Goal: Communication & Community: Connect with others

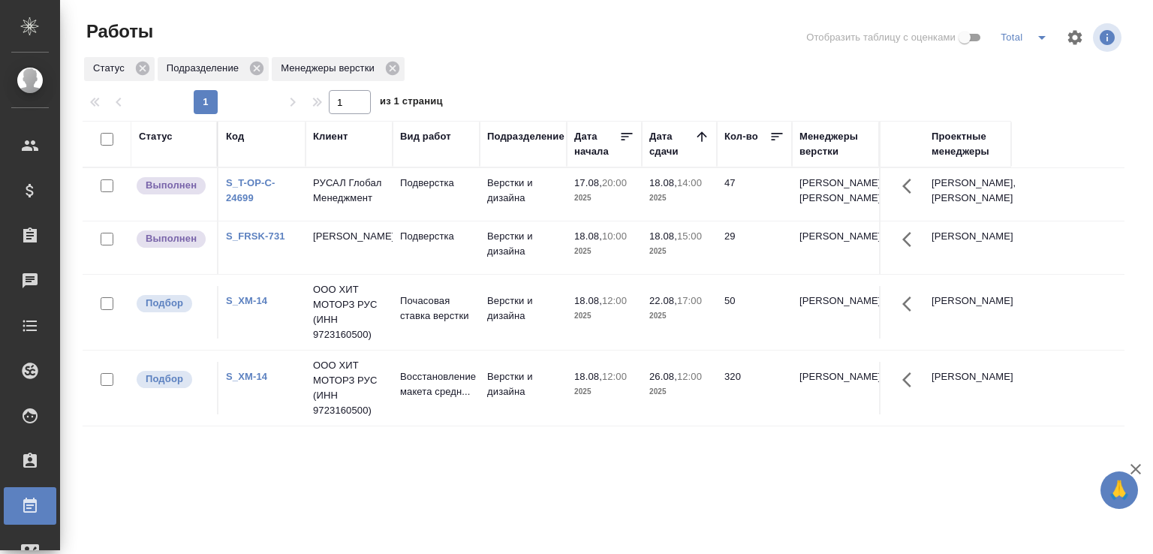
scroll to position [116, 0]
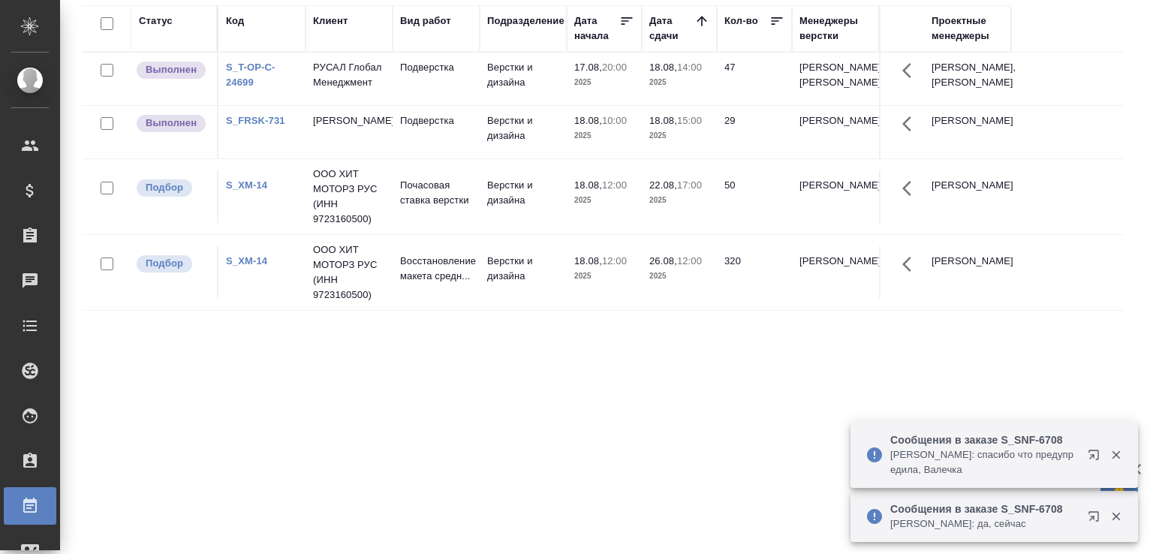
click at [1116, 450] on icon "button" at bounding box center [1117, 455] width 14 height 14
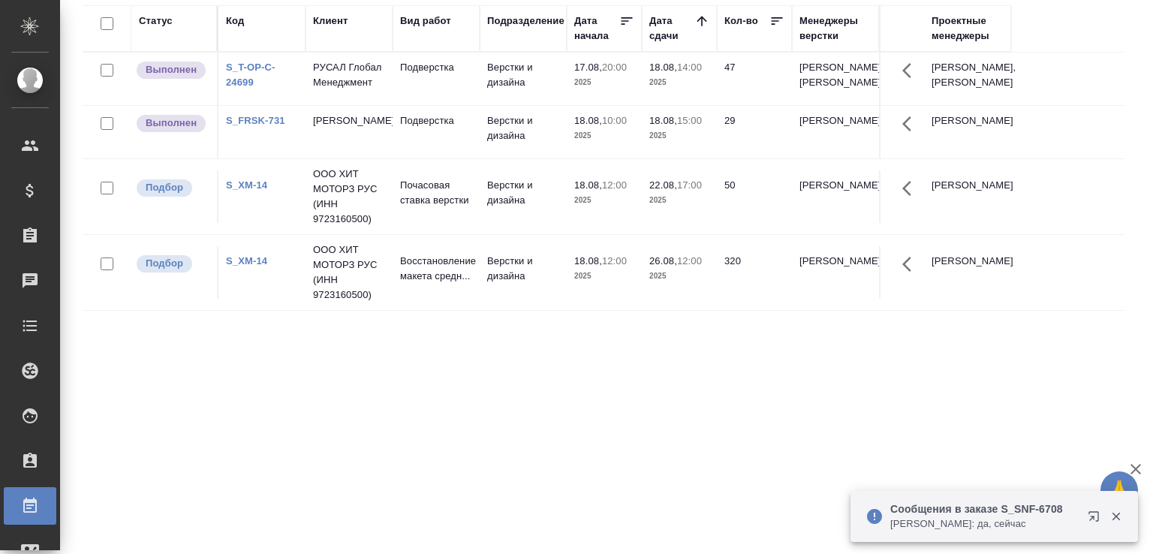
click at [1114, 518] on icon "button" at bounding box center [1116, 517] width 8 height 8
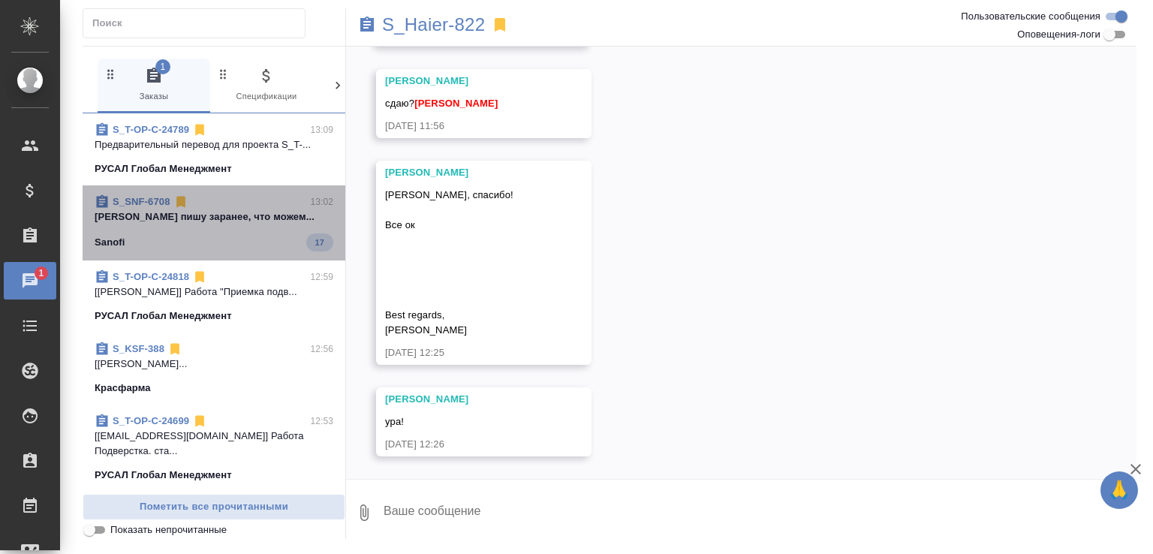
click at [275, 225] on p "[PERSON_NAME] пишу заранее, что можем..." at bounding box center [214, 217] width 239 height 15
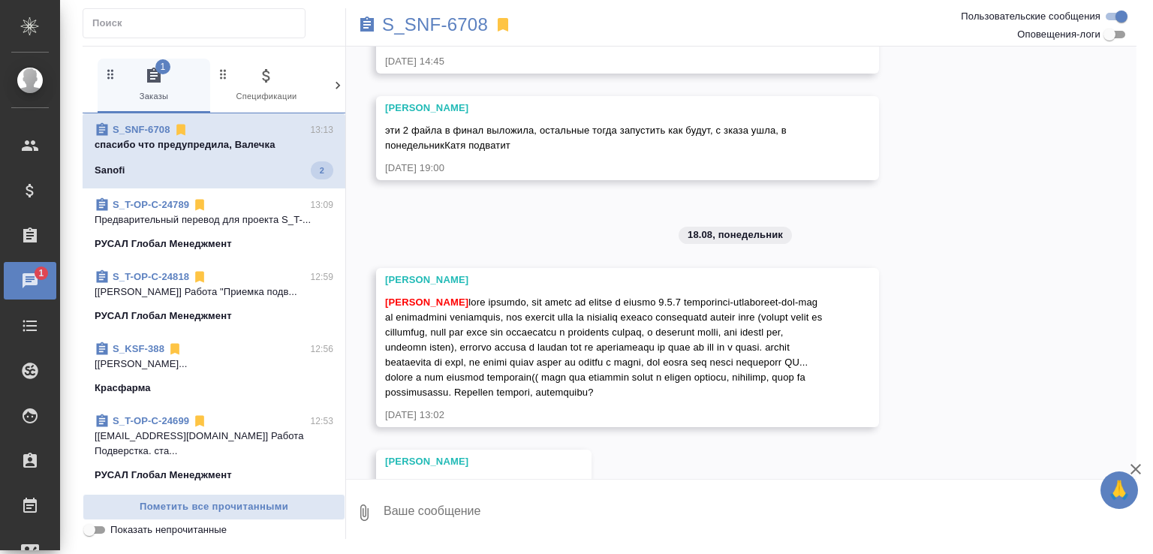
scroll to position [1530, 0]
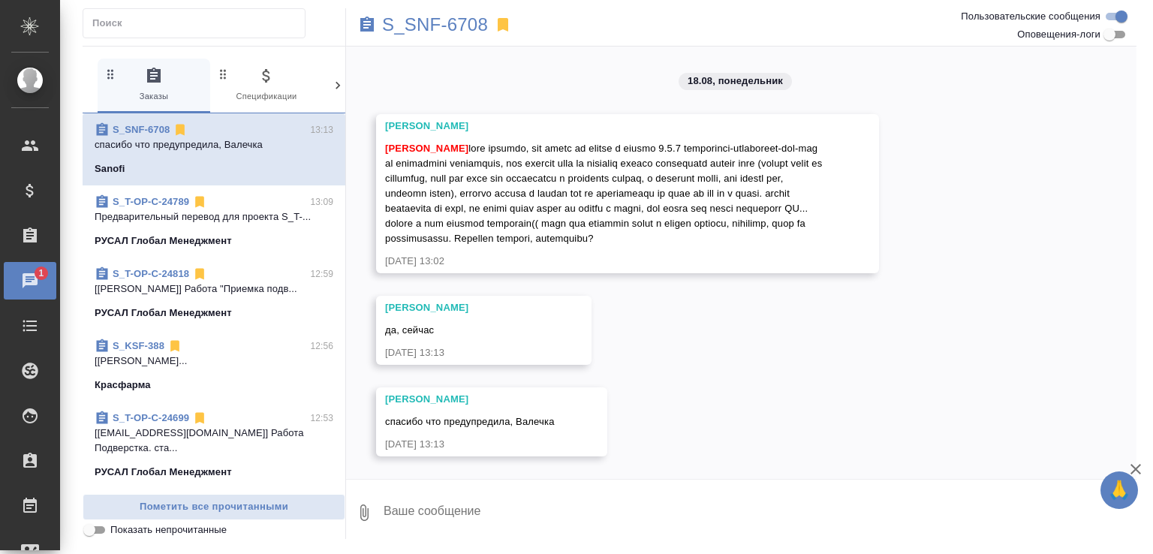
click at [629, 387] on div "15.07, [DATE] Привет. Увидела срок на 18 число и схватила мини-инфаркт. Слава […" at bounding box center [741, 263] width 791 height 433
